Goal: Task Accomplishment & Management: Manage account settings

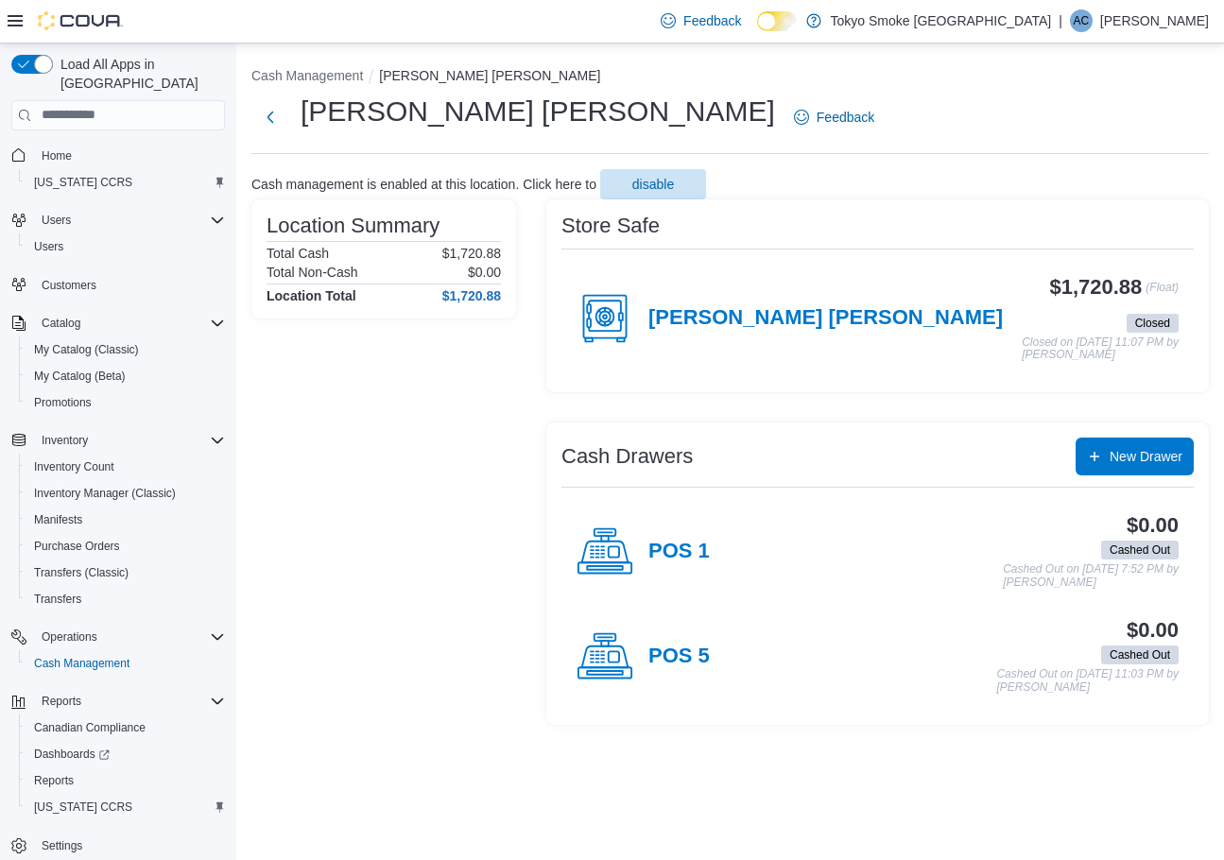
click at [1164, 19] on p "Angela Cain" at bounding box center [1154, 20] width 109 height 23
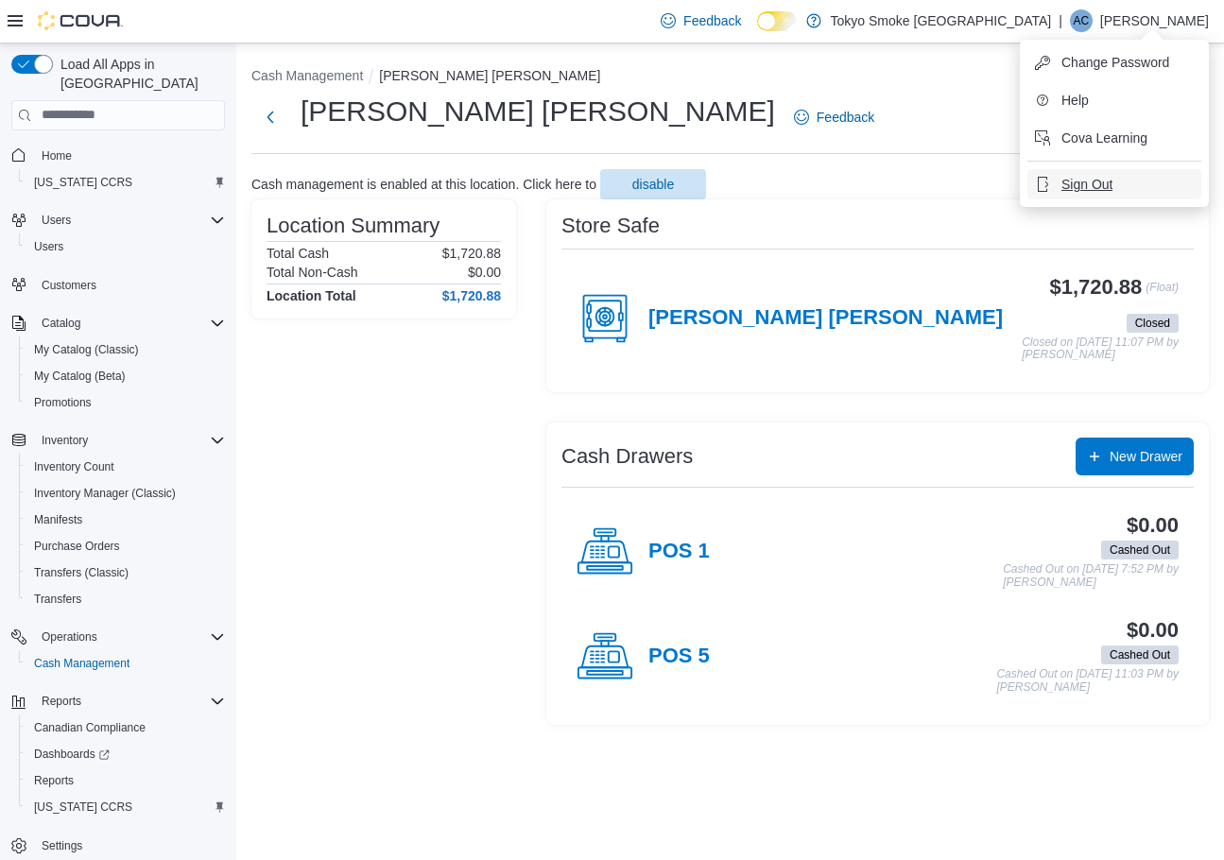
click at [1149, 179] on button "Sign Out" at bounding box center [1115, 184] width 174 height 30
